Goal: Transaction & Acquisition: Purchase product/service

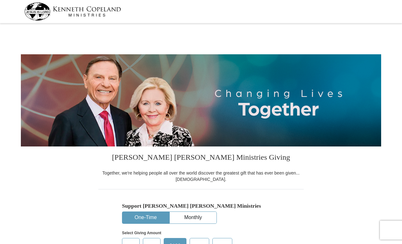
select select "MD"
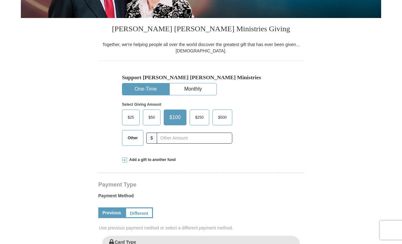
scroll to position [147, 0]
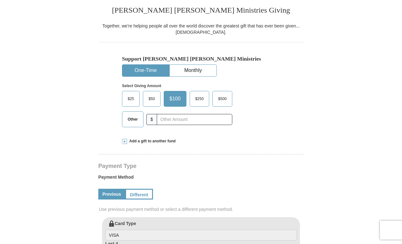
click at [134, 120] on span "Other" at bounding box center [132, 119] width 16 height 9
click at [0, 0] on input "Other" at bounding box center [0, 0] width 0 height 0
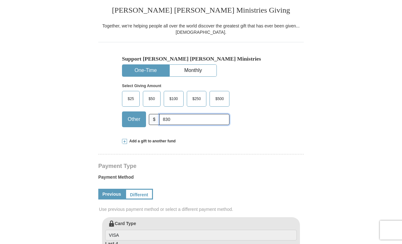
type input "830"
click at [364, 121] on form "[PERSON_NAME] [PERSON_NAME] Ministries Giving Together, we're helping people al…" at bounding box center [201, 218] width 360 height 680
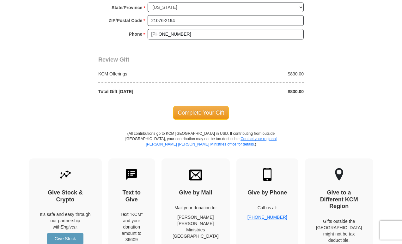
scroll to position [579, 0]
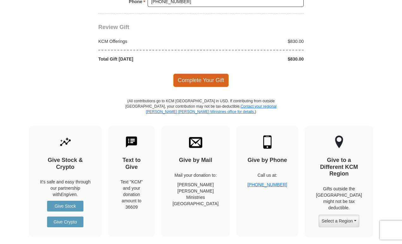
click at [201, 80] on span "Complete Your Gift" at bounding box center [201, 80] width 56 height 13
